Goal: Information Seeking & Learning: Learn about a topic

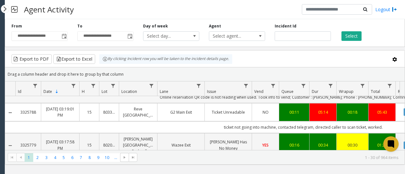
scroll to position [511, 0]
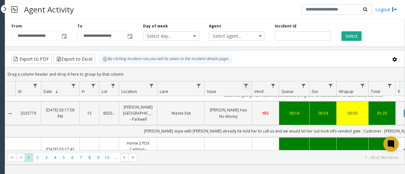
click at [246, 86] on span "Data table" at bounding box center [245, 85] width 5 height 5
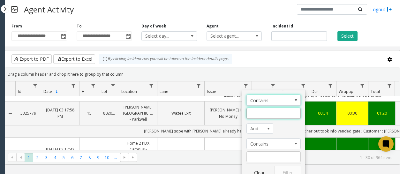
click at [256, 111] on input "Issue Filter" at bounding box center [274, 113] width 54 height 11
type input "*"
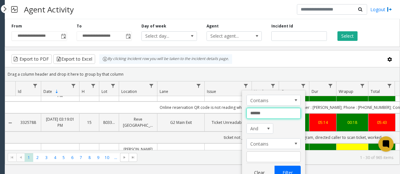
type input "******"
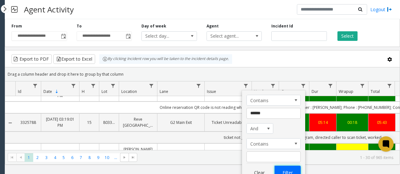
click at [282, 170] on button "Filter" at bounding box center [288, 173] width 26 height 14
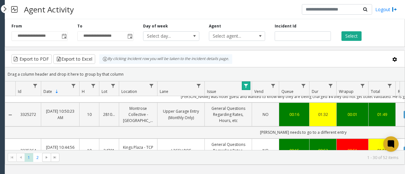
scroll to position [1054, 0]
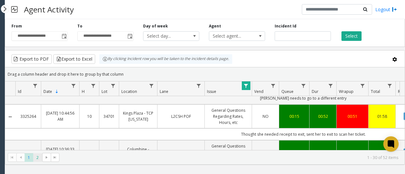
click at [38, 160] on span "2" at bounding box center [37, 157] width 9 height 9
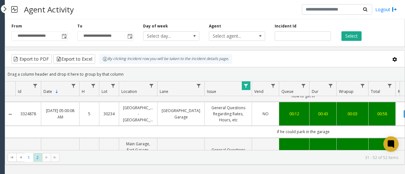
scroll to position [617, 0]
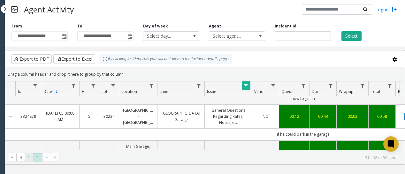
click at [30, 159] on span "1" at bounding box center [29, 157] width 9 height 9
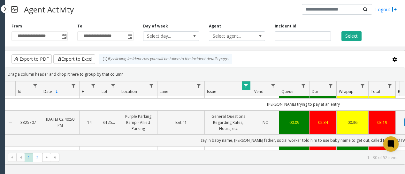
scroll to position [96, 0]
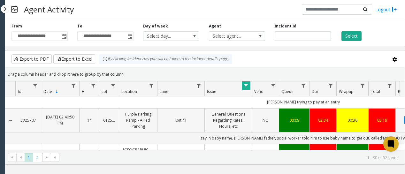
click at [244, 130] on link "General Questions Regarding Rates, Hours, etc" at bounding box center [228, 120] width 39 height 19
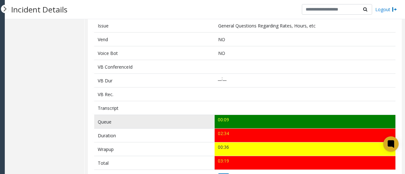
scroll to position [160, 0]
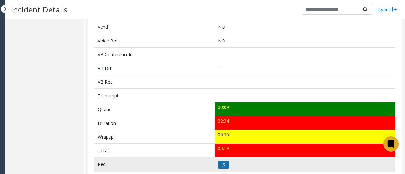
click at [218, 165] on button at bounding box center [223, 165] width 11 height 8
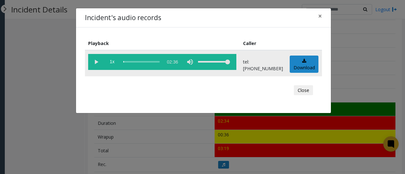
click at [96, 61] on vg-play-pause at bounding box center [96, 62] width 16 height 16
click at [97, 61] on vg-play-pause at bounding box center [96, 62] width 16 height 16
drag, startPoint x: 122, startPoint y: 84, endPoint x: 103, endPoint y: 76, distance: 20.5
click at [121, 85] on div "Close" at bounding box center [203, 90] width 228 height 19
click at [95, 59] on vg-play-pause at bounding box center [96, 62] width 16 height 16
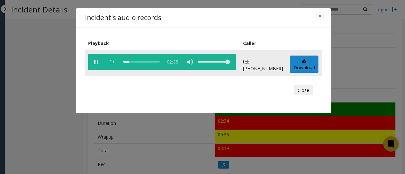
click at [124, 62] on div "scrub bar" at bounding box center [141, 62] width 36 height 16
click at [178, 136] on div "Incident's audio records × Playback Caller 1x 02:36 tel:[PHONE_NUMBER] Download…" at bounding box center [202, 87] width 405 height 174
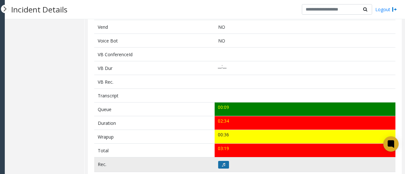
click at [226, 164] on button at bounding box center [223, 165] width 11 height 8
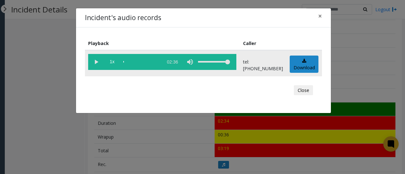
click at [93, 61] on vg-play-pause at bounding box center [96, 62] width 16 height 16
click at [97, 60] on vg-play-pause at bounding box center [96, 62] width 16 height 16
click at [320, 16] on span "×" at bounding box center [320, 15] width 4 height 9
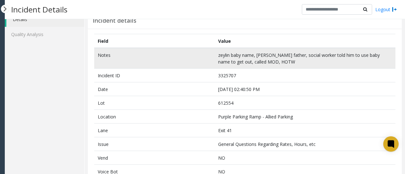
scroll to position [32, 0]
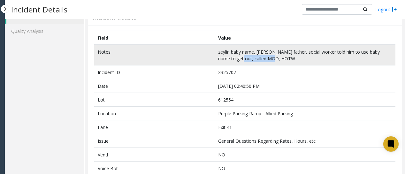
drag, startPoint x: 226, startPoint y: 59, endPoint x: 258, endPoint y: 59, distance: 32.3
click at [258, 59] on td "zeylin baby name, [PERSON_NAME] father, social worker told him to use baby name…" at bounding box center [305, 55] width 181 height 21
click at [292, 62] on td "zeylin baby name, [PERSON_NAME] father, social worker told him to use baby name…" at bounding box center [305, 55] width 181 height 21
drag, startPoint x: 224, startPoint y: 51, endPoint x: 253, endPoint y: 51, distance: 28.7
click at [253, 51] on td "zeylin baby name, [PERSON_NAME] father, social worker told him to use baby name…" at bounding box center [305, 55] width 181 height 21
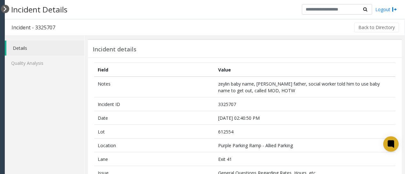
click at [3, 9] on div at bounding box center [5, 9] width 8 height 8
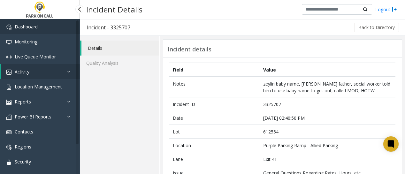
click at [23, 28] on span "Dashboard" at bounding box center [26, 27] width 23 height 6
